Goal: Transaction & Acquisition: Download file/media

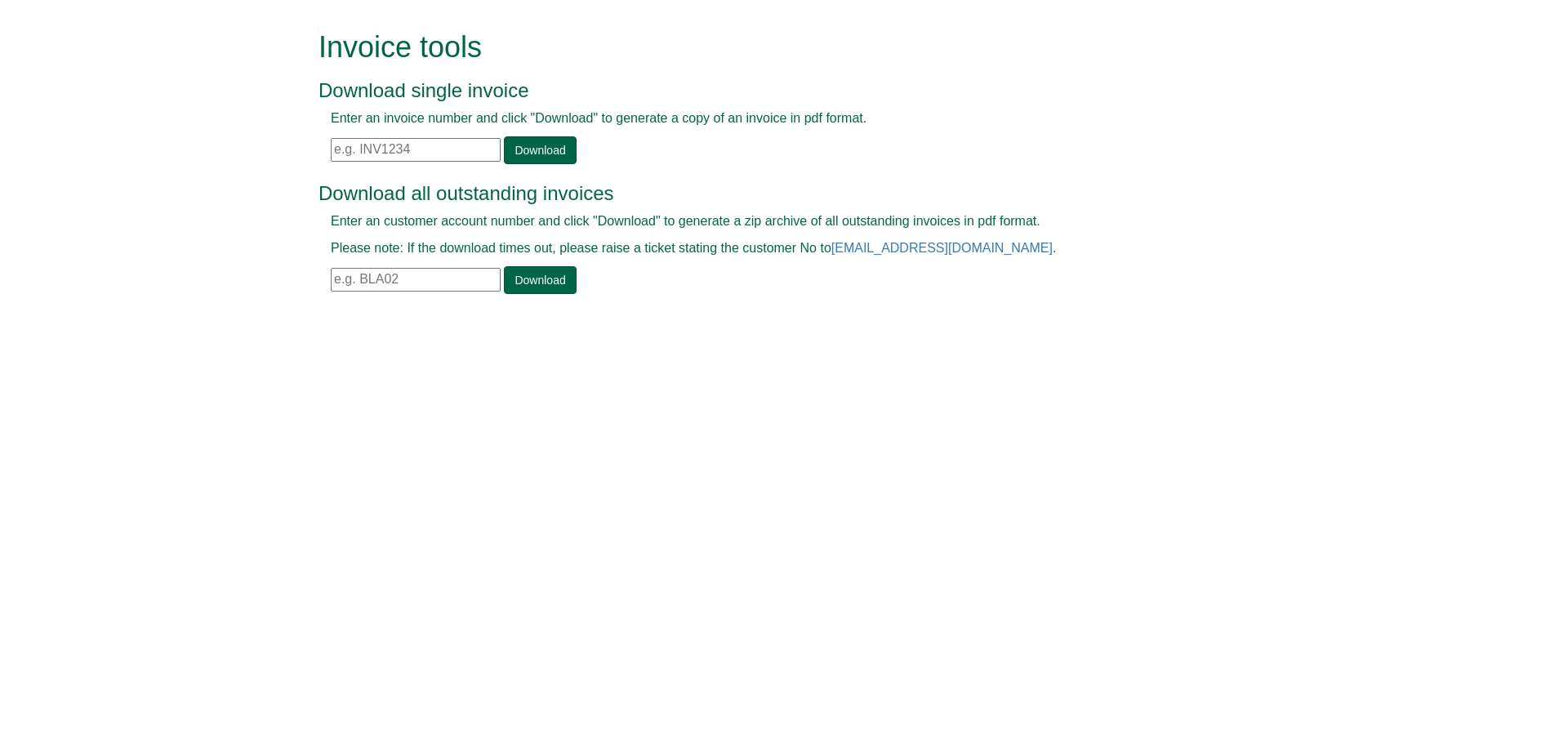
click at [430, 149] on input "text" at bounding box center [415, 150] width 170 height 24
paste input "INV1373324"
type input "INV1373324"
click at [519, 158] on link "Download" at bounding box center [539, 150] width 72 height 28
